Goal: Check status: Check status

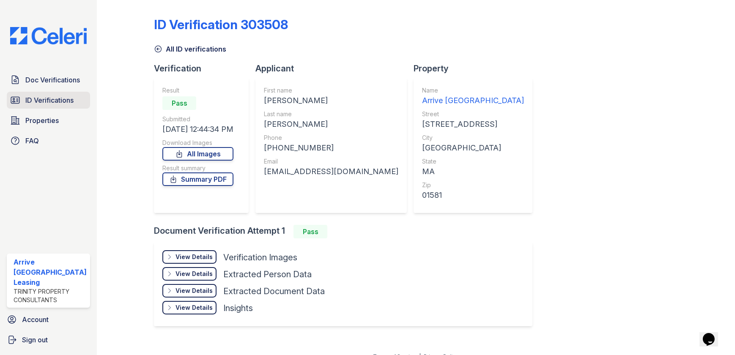
click at [69, 93] on link "ID Verifications" at bounding box center [48, 100] width 83 height 17
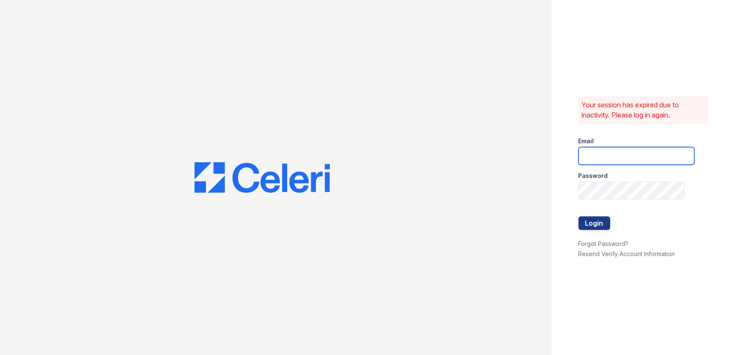
type input "[EMAIL_ADDRESS][DOMAIN_NAME]"
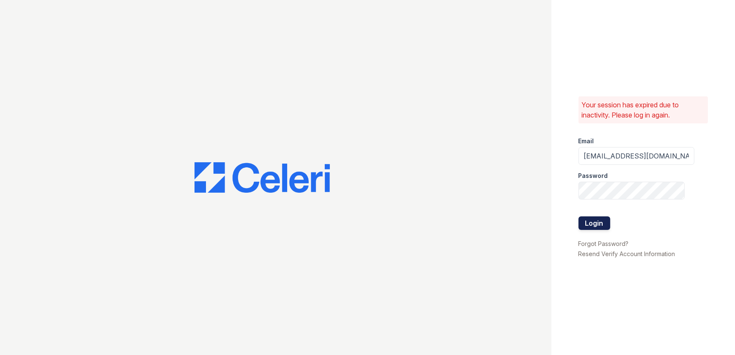
click at [587, 225] on button "Login" at bounding box center [595, 224] width 32 height 14
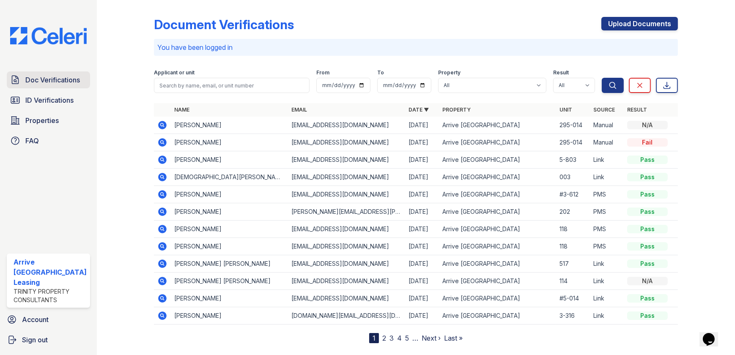
click at [70, 80] on span "Doc Verifications" at bounding box center [52, 80] width 55 height 10
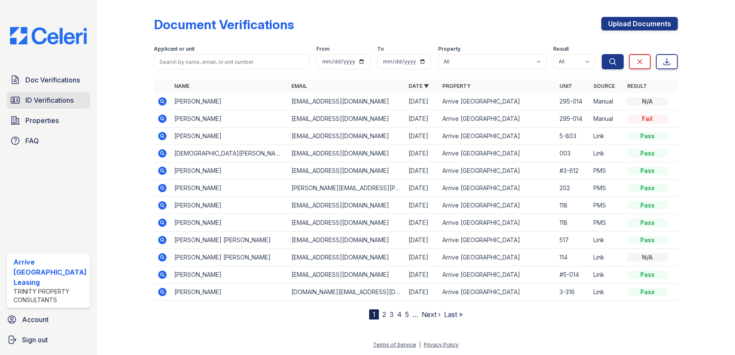
click at [40, 98] on span "ID Verifications" at bounding box center [49, 100] width 48 height 10
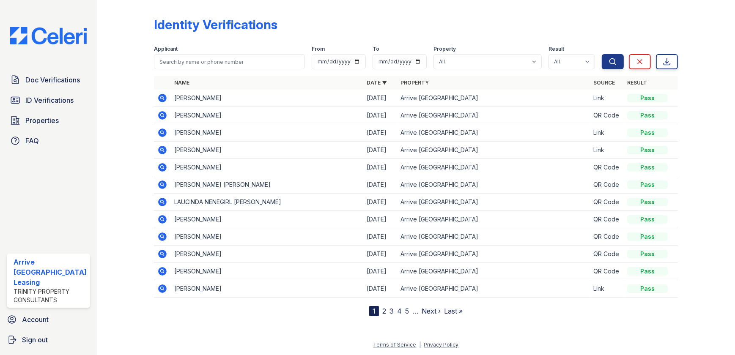
click at [161, 98] on icon at bounding box center [162, 97] width 2 height 2
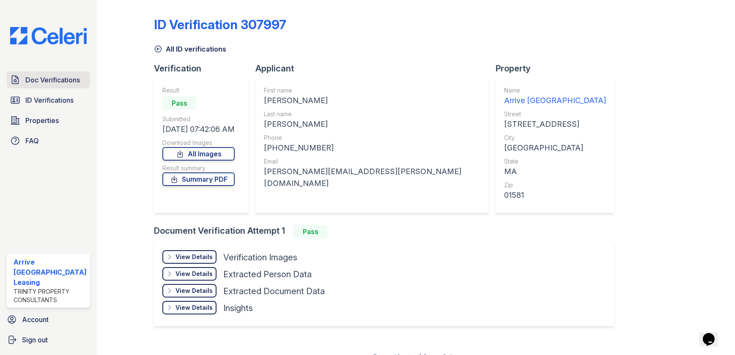
click at [44, 85] on link "Doc Verifications" at bounding box center [48, 79] width 83 height 17
